Goal: Task Accomplishment & Management: Complete application form

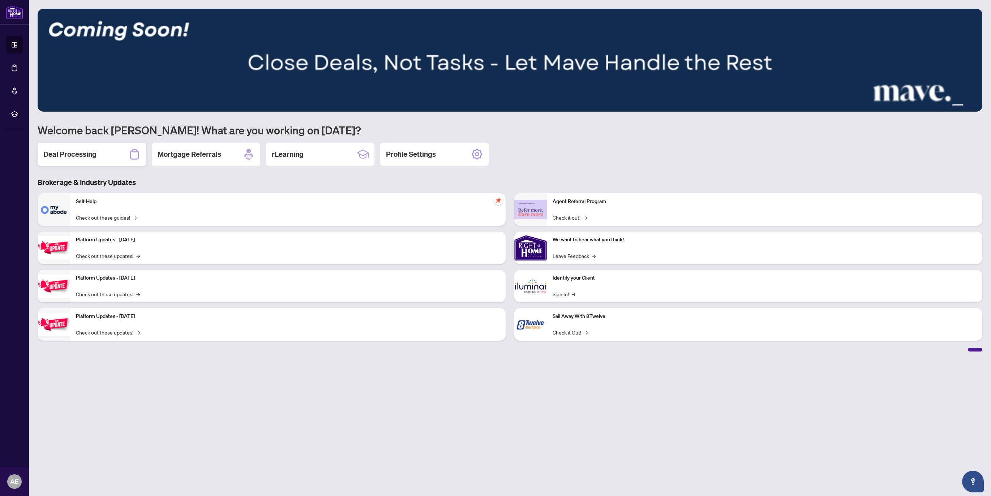
click at [106, 151] on div "Deal Processing" at bounding box center [92, 154] width 108 height 23
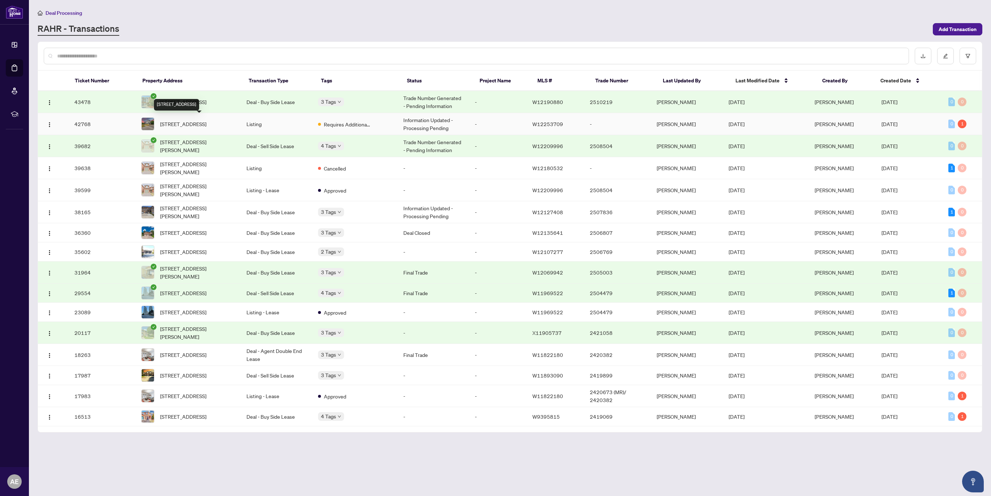
click at [203, 122] on span "[STREET_ADDRESS]" at bounding box center [183, 124] width 46 height 8
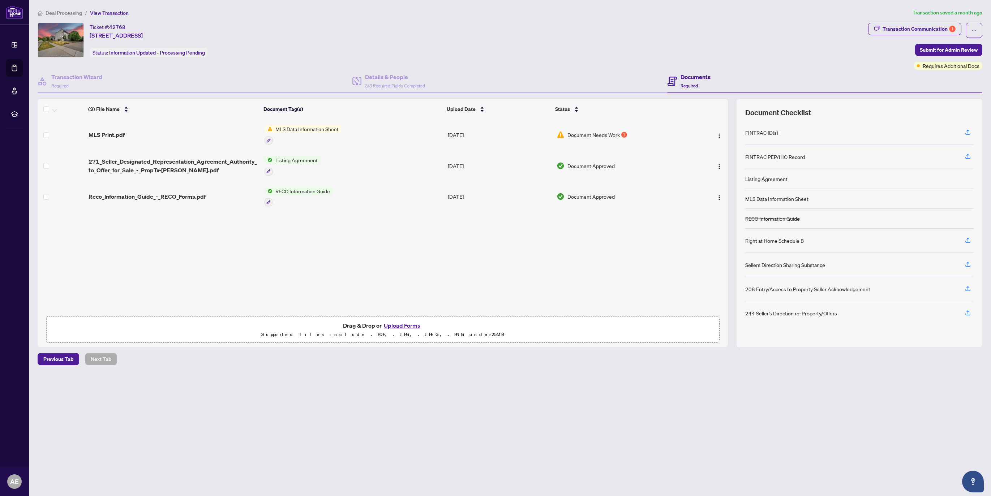
click at [300, 136] on div at bounding box center [302, 140] width 77 height 9
click at [931, 26] on div "Transaction Communication 1" at bounding box center [918, 29] width 73 height 12
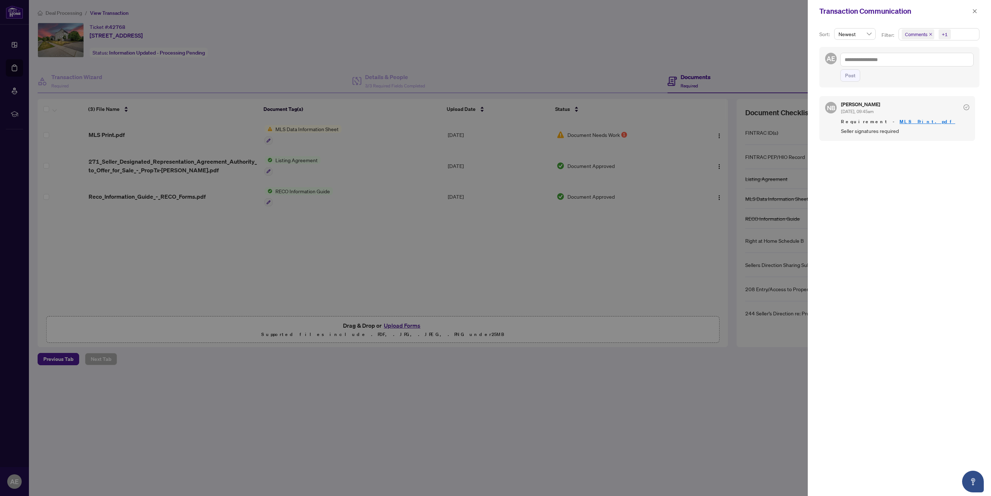
click at [279, 421] on div at bounding box center [495, 248] width 991 height 496
click at [975, 14] on span "button" at bounding box center [974, 11] width 5 height 12
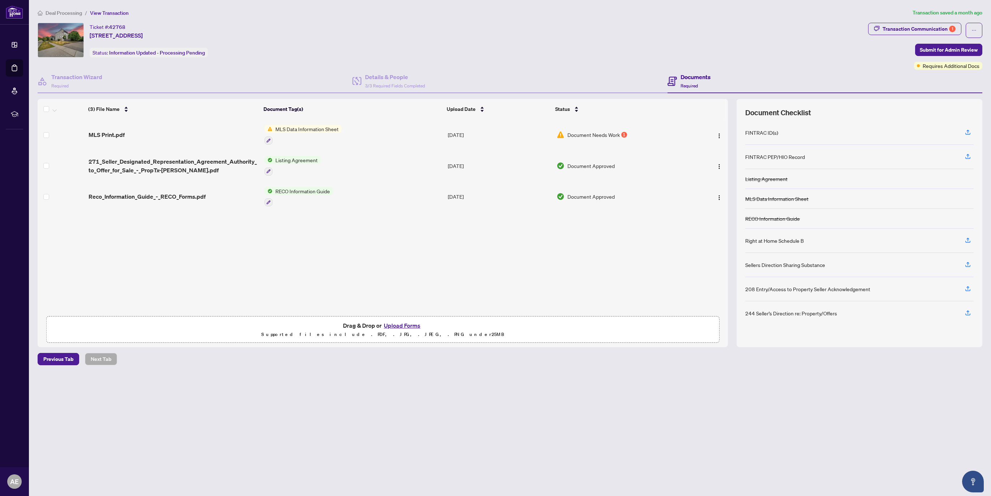
click at [390, 326] on button "Upload Forms" at bounding box center [402, 325] width 41 height 9
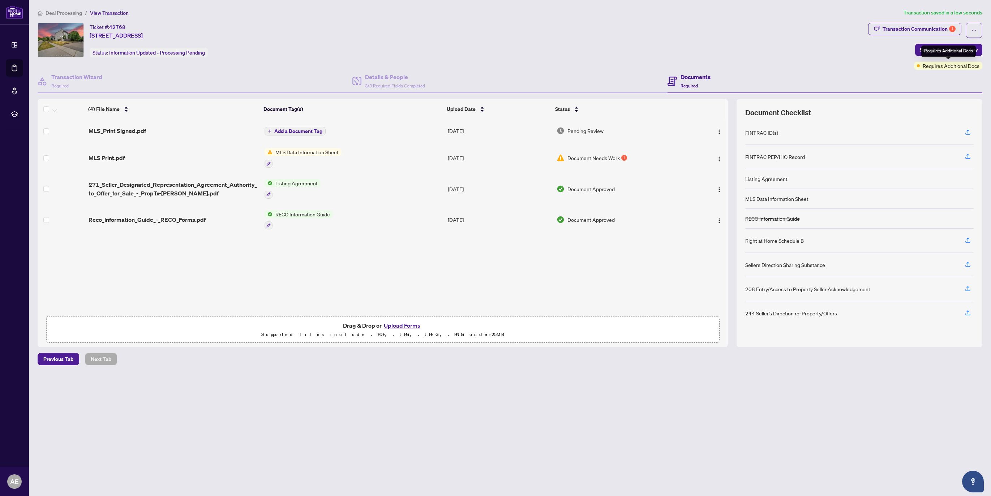
click at [942, 51] on div "Requires Additional Docs" at bounding box center [948, 52] width 55 height 12
click at [952, 50] on span "Submit for Admin Review" at bounding box center [949, 50] width 58 height 12
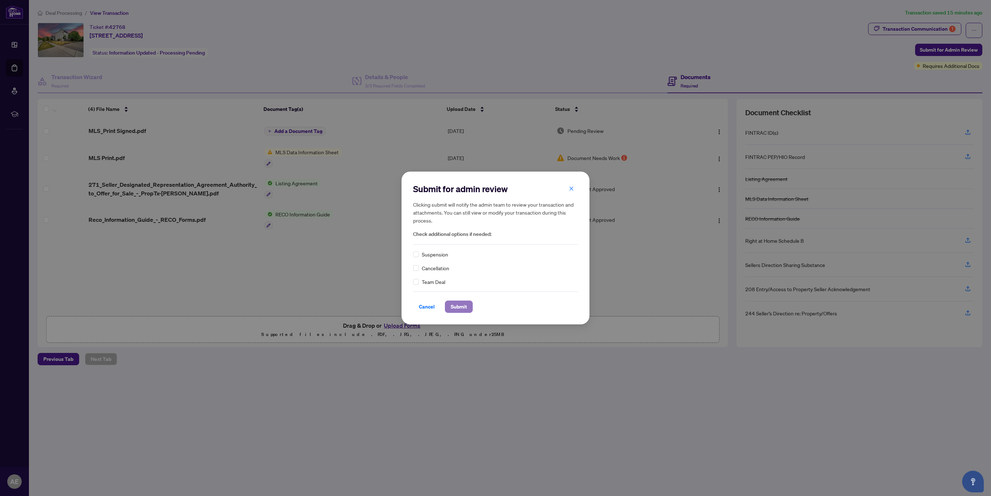
click at [457, 309] on span "Submit" at bounding box center [459, 307] width 16 height 12
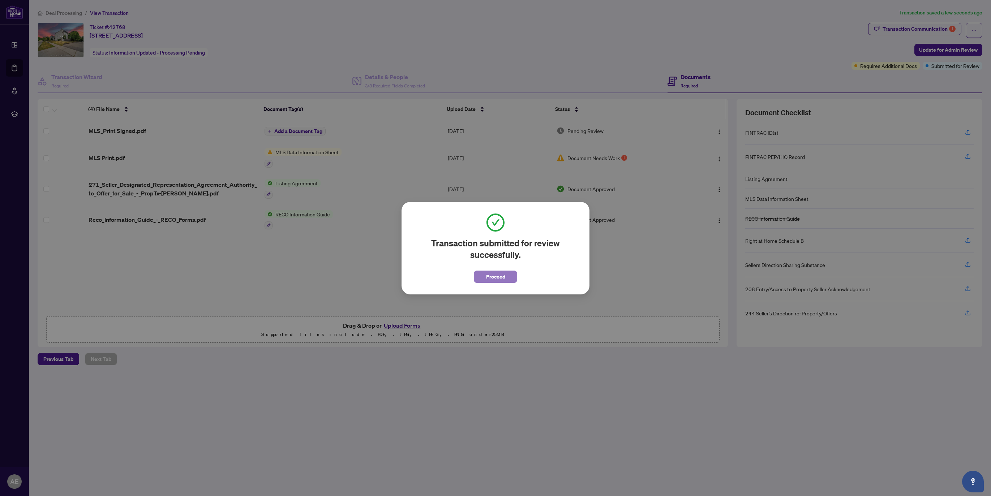
click at [497, 279] on span "Proceed" at bounding box center [495, 277] width 19 height 12
